Goal: Navigation & Orientation: Find specific page/section

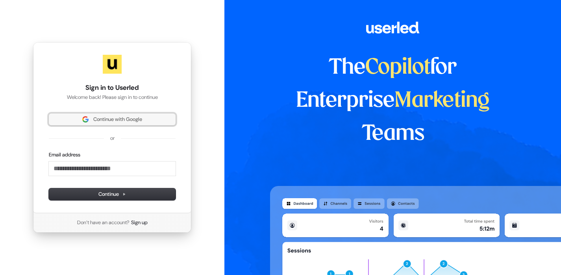
click at [107, 120] on span "Continue with Google" at bounding box center [117, 119] width 49 height 7
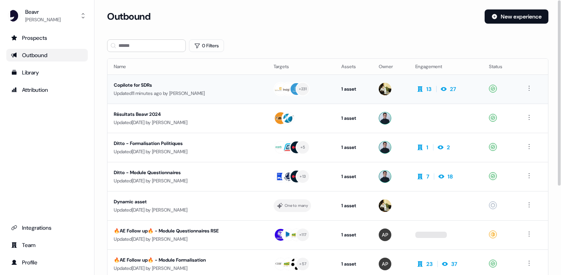
click at [176, 96] on div "Updated 11 minutes ago by [PERSON_NAME]" at bounding box center [187, 93] width 147 height 8
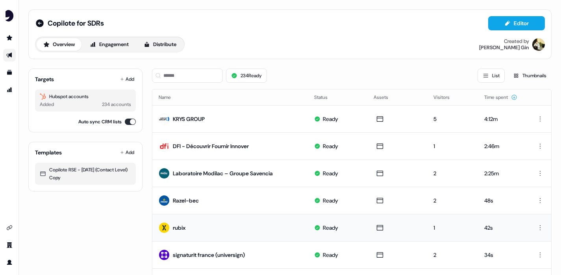
click at [289, 230] on td "rubix" at bounding box center [230, 227] width 156 height 27
click at [492, 100] on button "Time spent" at bounding box center [500, 97] width 33 height 14
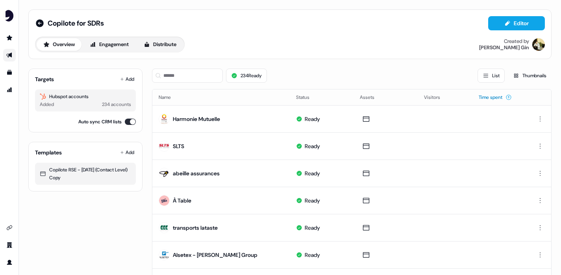
click at [492, 100] on button "Time spent" at bounding box center [495, 97] width 33 height 14
